Goal: Book appointment/travel/reservation

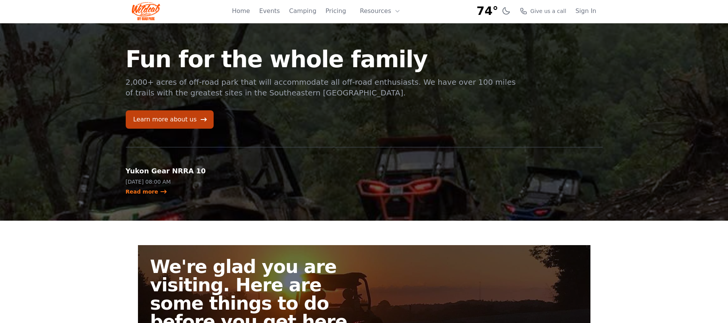
scroll to position [2, 0]
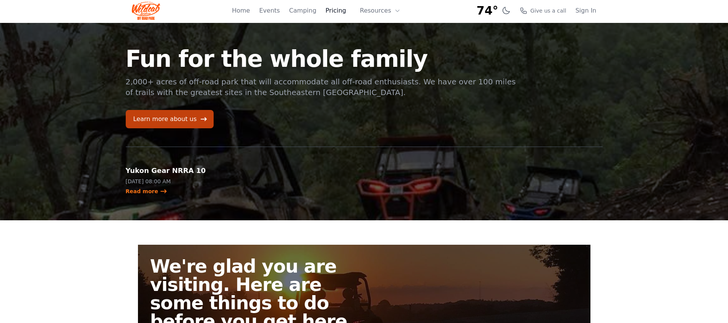
click at [337, 12] on link "Pricing" at bounding box center [336, 10] width 21 height 9
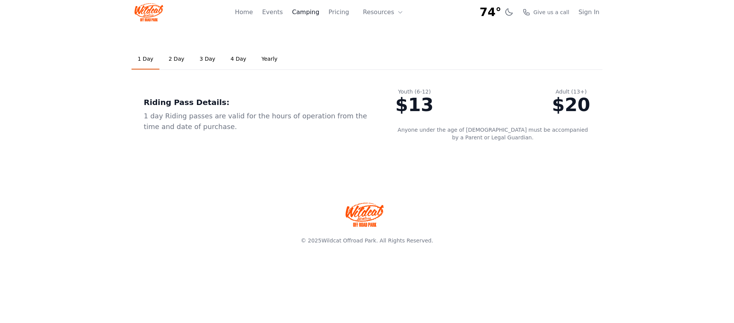
click at [307, 15] on link "Camping" at bounding box center [305, 12] width 27 height 9
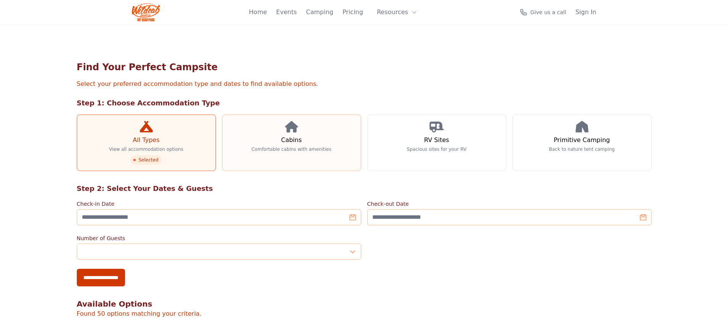
click at [291, 150] on p "Comfortable cabins with amenities" at bounding box center [292, 149] width 80 height 6
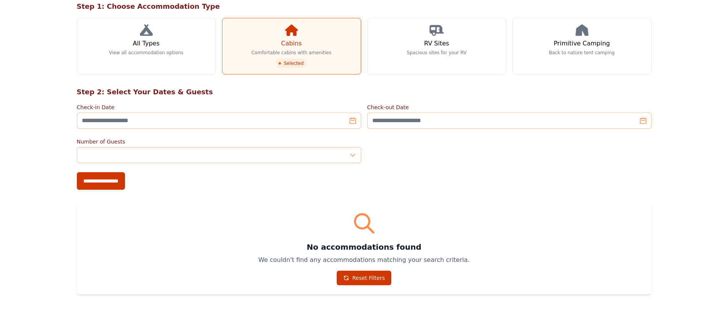
scroll to position [104, 0]
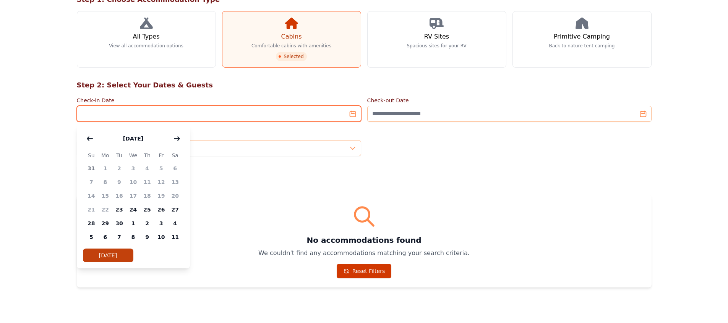
click at [354, 115] on input "Check-in Date" at bounding box center [219, 114] width 284 height 16
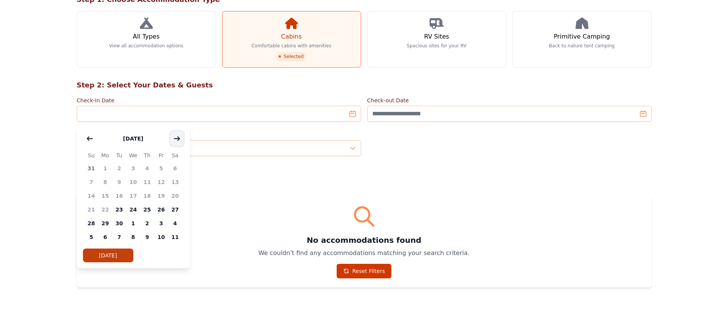
click at [177, 140] on icon "button" at bounding box center [176, 138] width 5 height 3
click at [177, 140] on icon "button" at bounding box center [177, 139] width 6 height 6
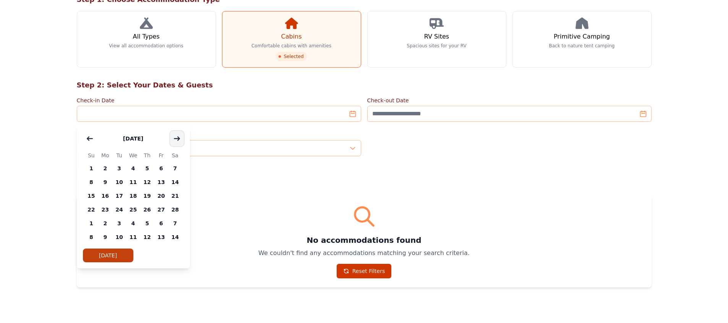
click at [177, 140] on icon "button" at bounding box center [177, 139] width 6 height 6
click at [90, 140] on icon "button" at bounding box center [90, 139] width 6 height 6
click at [119, 195] on span "17" at bounding box center [119, 196] width 14 height 14
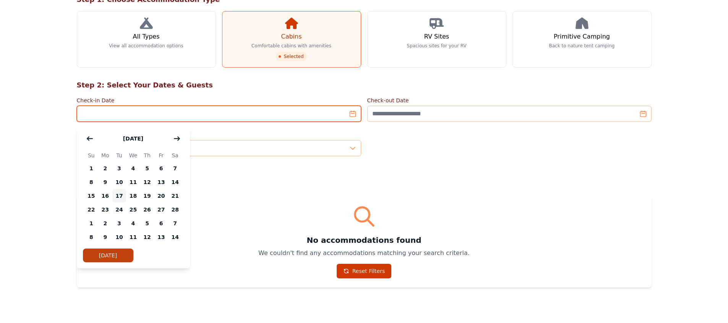
type input "**********"
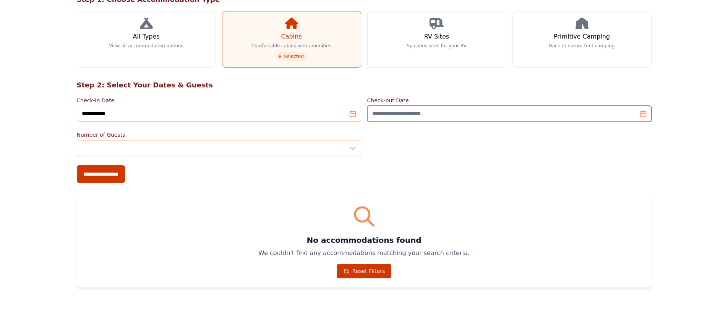
click at [644, 117] on input "Check-out Date" at bounding box center [509, 114] width 284 height 16
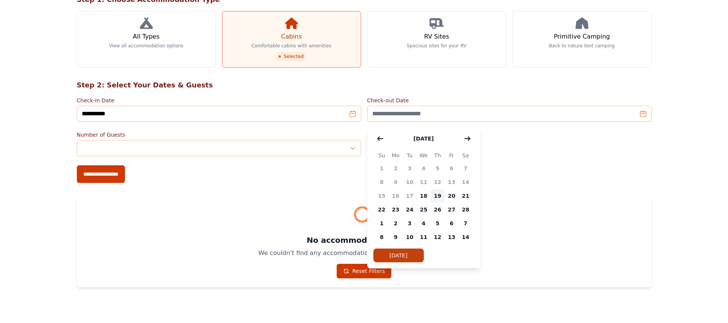
click at [437, 196] on span "19" at bounding box center [438, 196] width 14 height 14
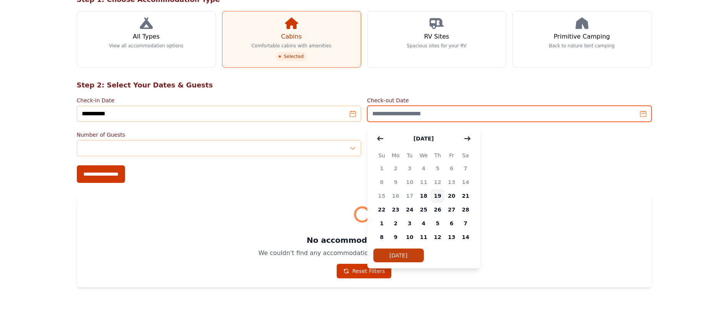
type input "**********"
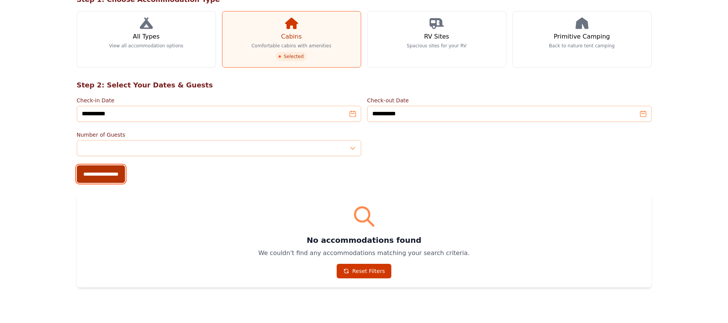
click at [109, 175] on input "**********" at bounding box center [101, 175] width 48 height 18
type input "**********"
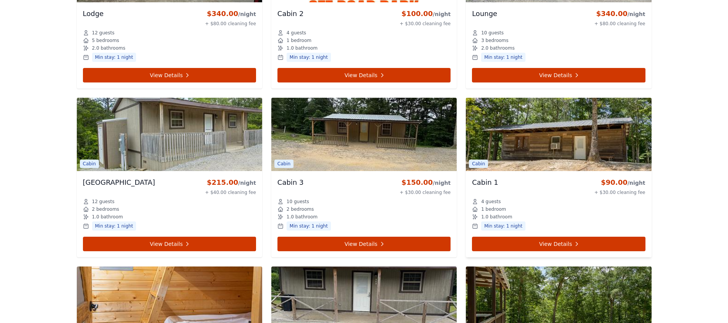
scroll to position [599, 0]
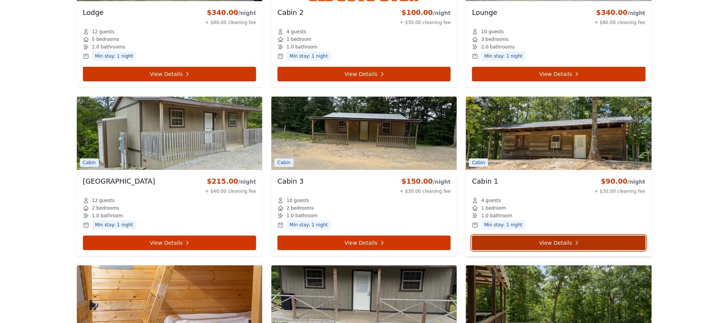
click at [580, 244] on link "View Details" at bounding box center [558, 243] width 173 height 15
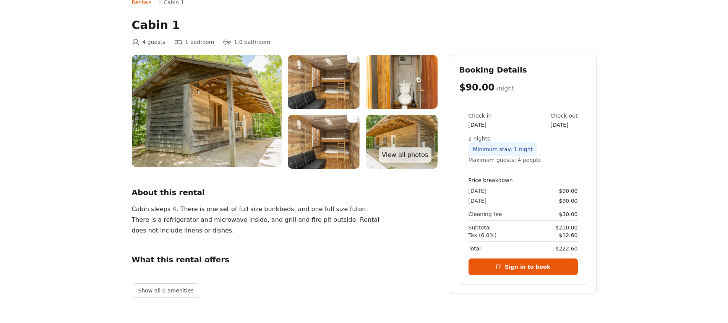
scroll to position [38, 0]
click at [412, 156] on link "View all photos" at bounding box center [405, 155] width 52 height 15
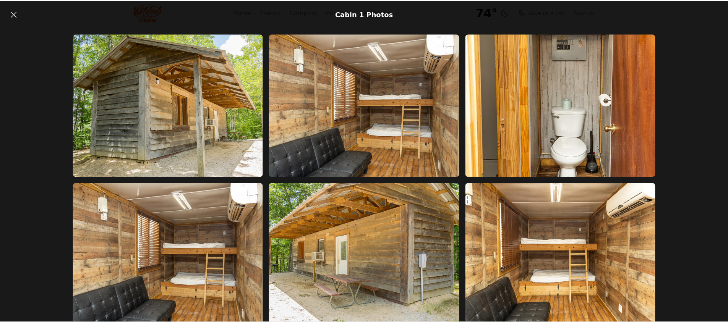
scroll to position [38, 0]
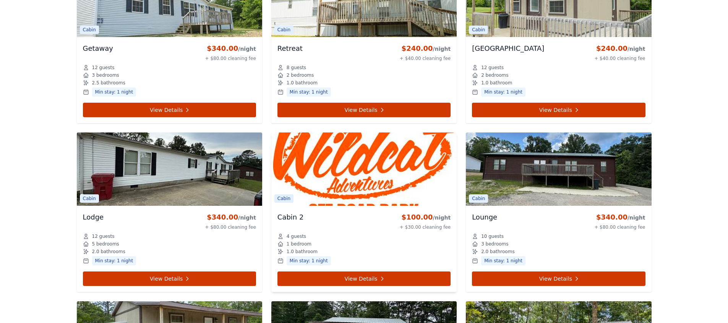
scroll to position [397, 0]
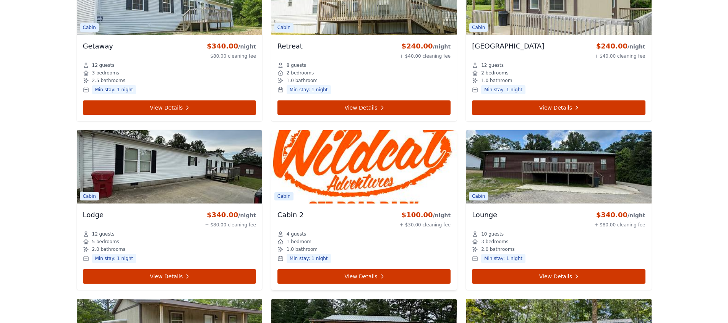
click at [374, 185] on img at bounding box center [363, 166] width 185 height 73
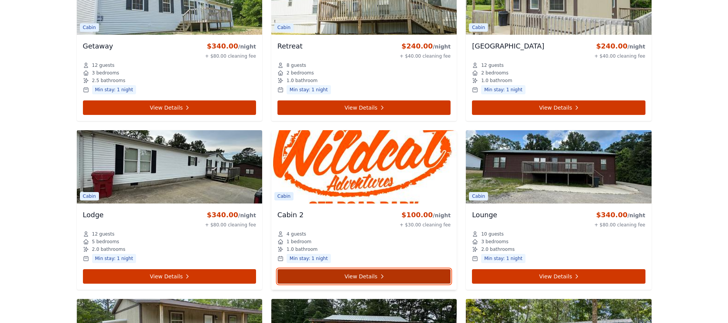
click at [370, 280] on link "View Details" at bounding box center [364, 277] width 173 height 15
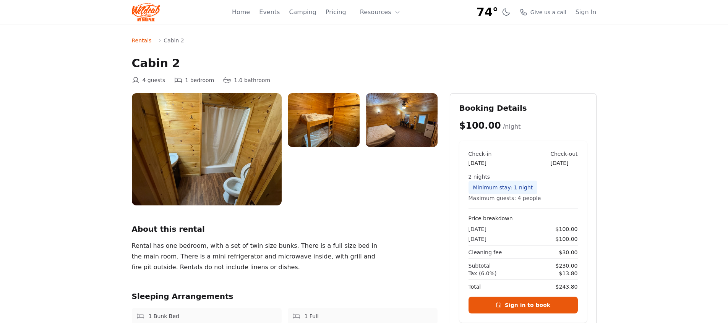
scroll to position [2, 0]
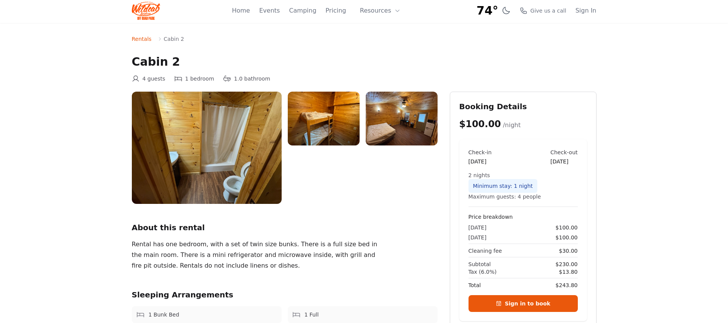
click at [406, 123] on img at bounding box center [402, 119] width 72 height 54
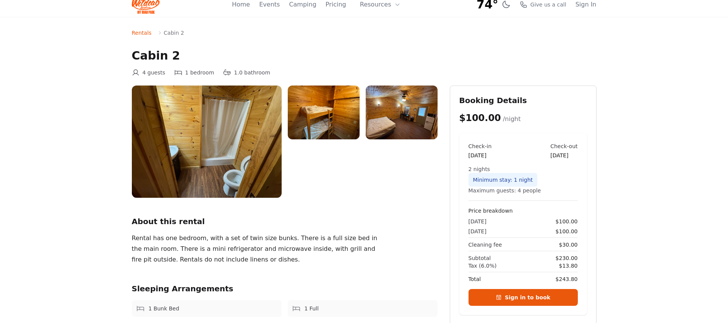
scroll to position [0, 0]
